Goal: Navigation & Orientation: Find specific page/section

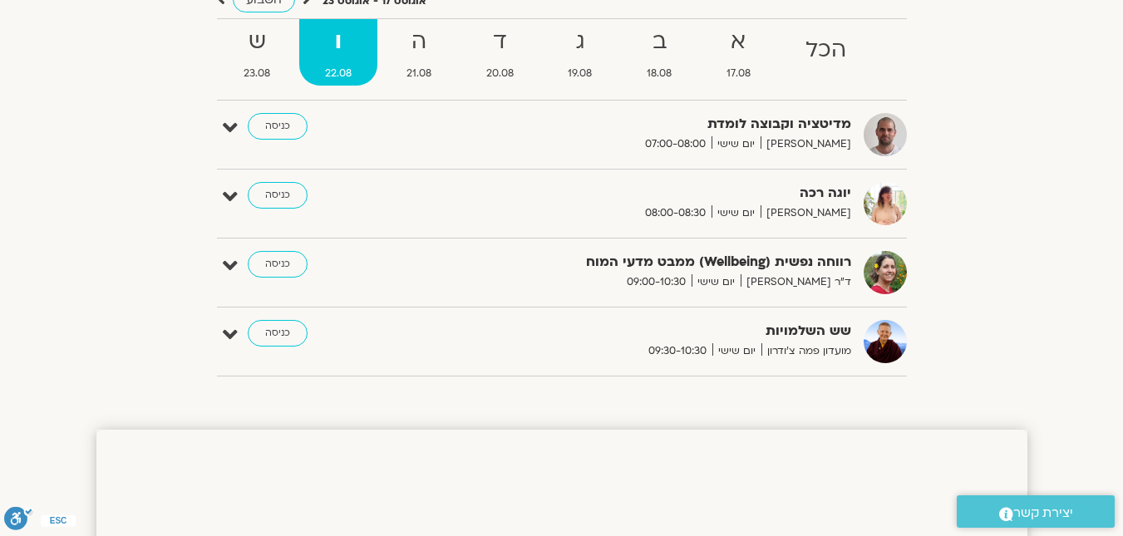
scroll to position [166, 0]
click at [294, 264] on link "כניסה" at bounding box center [278, 264] width 60 height 27
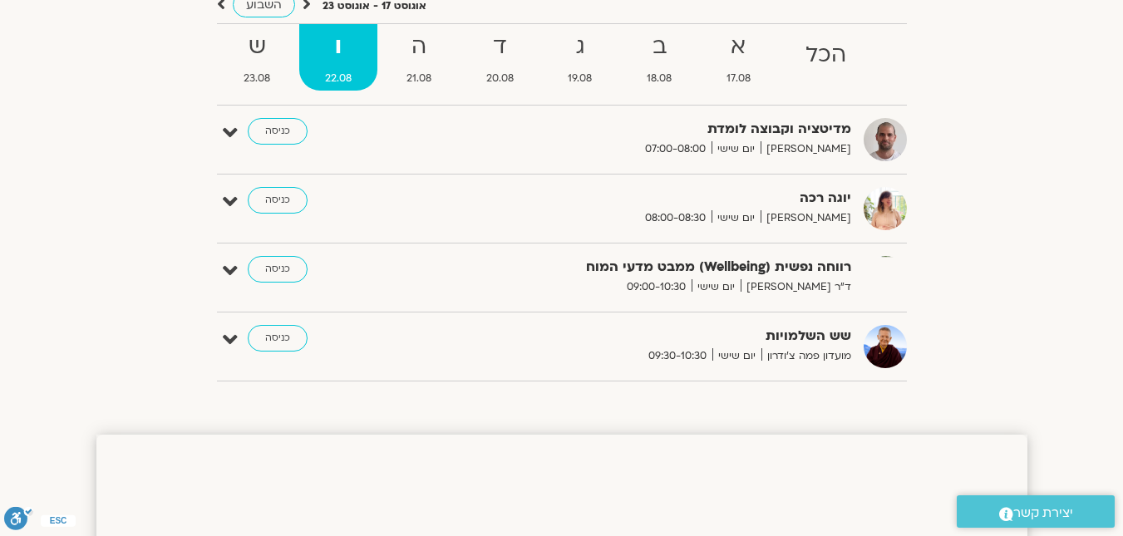
scroll to position [166, 0]
